Goal: Check status

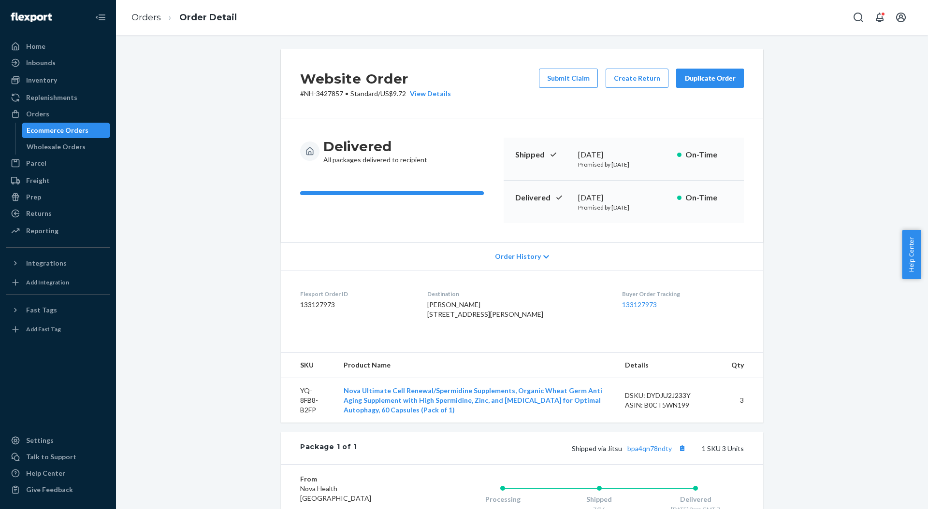
scroll to position [16, 0]
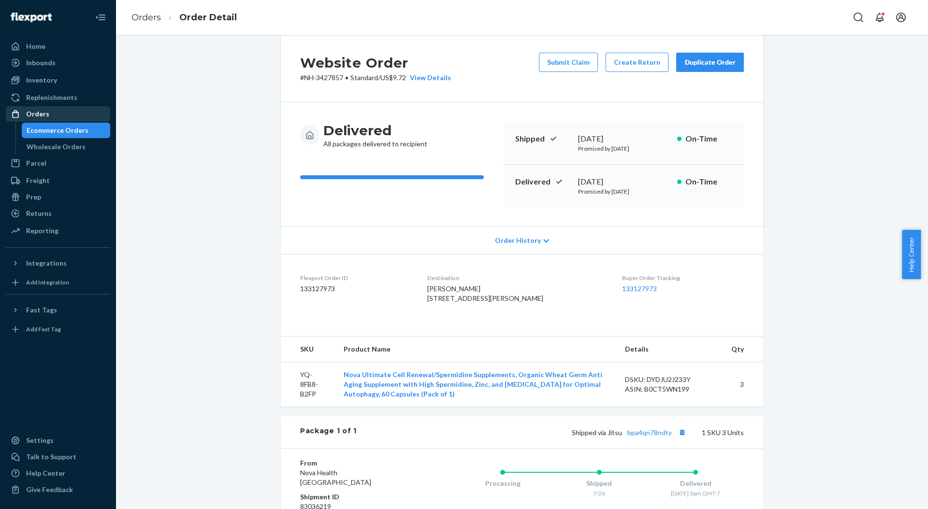
click at [69, 111] on div "Orders" at bounding box center [58, 114] width 102 height 14
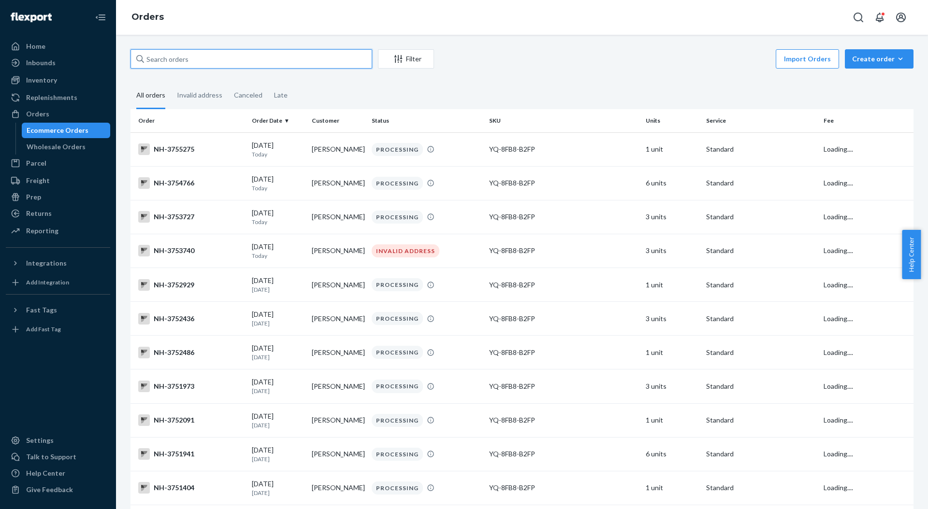
click at [163, 62] on input "text" at bounding box center [252, 58] width 242 height 19
paste input "3754145"
type input "3754145"
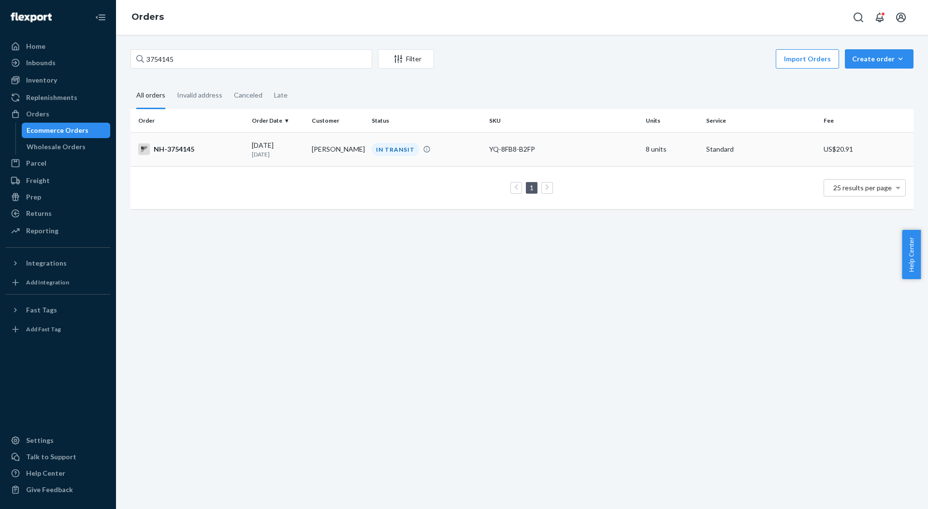
click at [223, 140] on td "NH-3754145" at bounding box center [189, 149] width 117 height 34
click at [289, 59] on input "3754145" at bounding box center [252, 58] width 242 height 19
paste input "8"
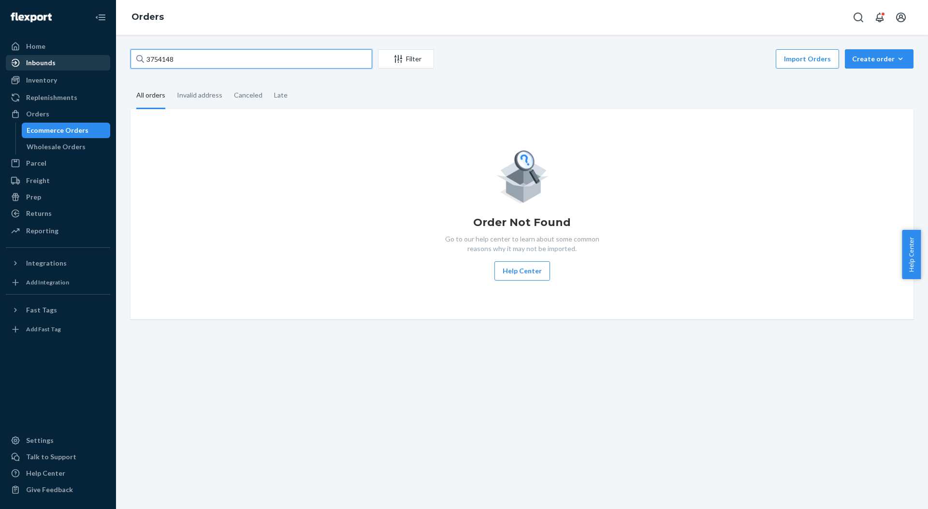
paste input "52"
paste input "45"
type input "3754145"
